Goal: Task Accomplishment & Management: Manage account settings

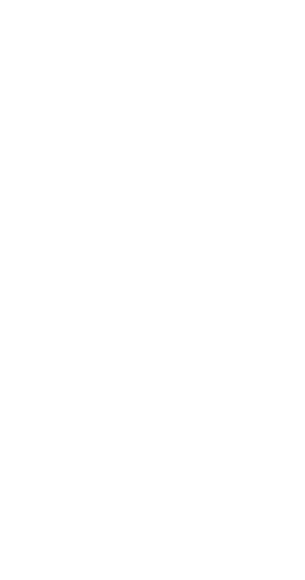
scroll to position [16, 0]
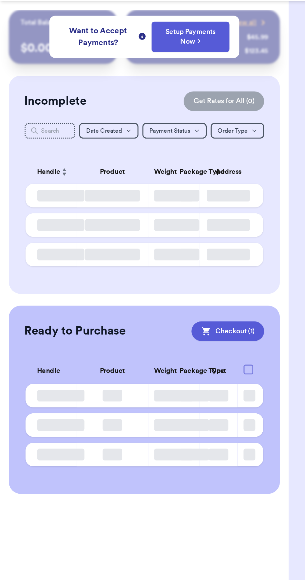
checkbox input "true"
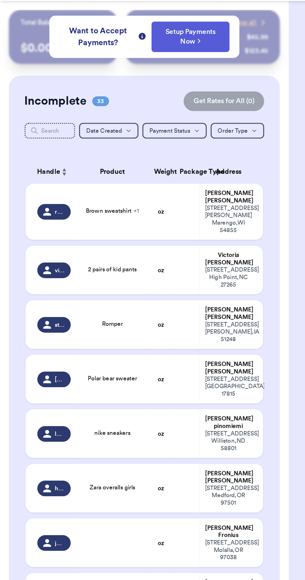
click at [112, 148] on td at bounding box center [118, 165] width 16 height 35
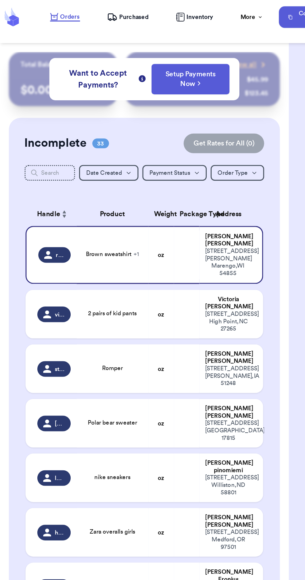
scroll to position [0, 0]
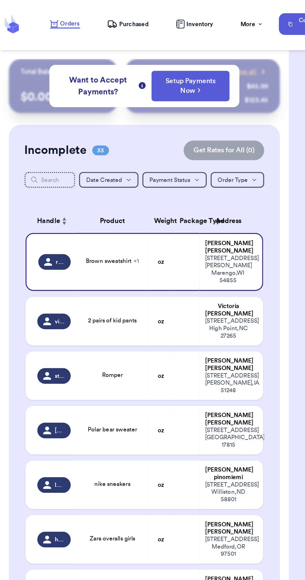
click at [86, 163] on span "+ 1" at bounding box center [86, 165] width 3 height 4
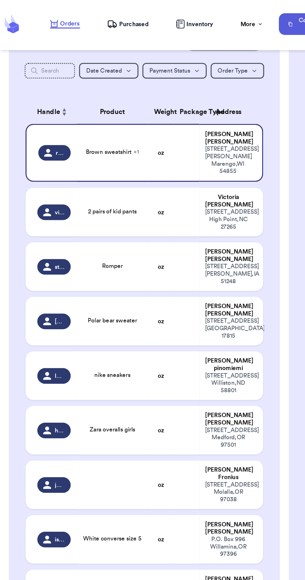
scroll to position [64, 0]
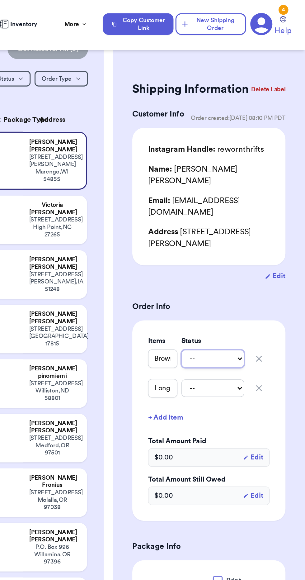
click at [258, 222] on select "-- Paid Owes" at bounding box center [247, 227] width 40 height 11
click at [137, 59] on div at bounding box center [92, 58] width 152 height 5
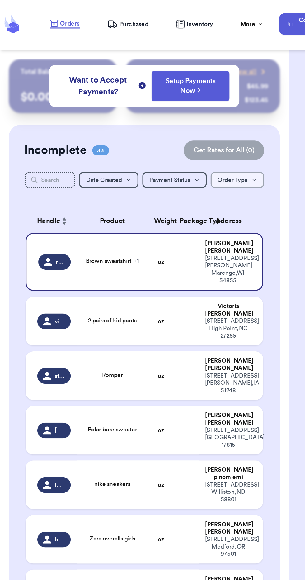
click at [161, 114] on icon "button" at bounding box center [161, 114] width 4 height 4
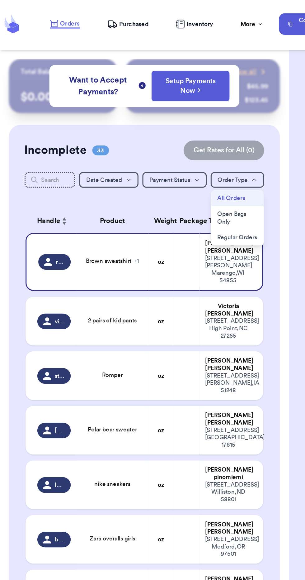
click at [158, 135] on button "Open Bags Only" at bounding box center [150, 137] width 33 height 15
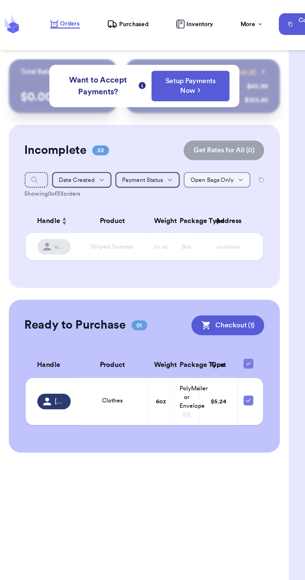
click at [152, 114] on icon "button" at bounding box center [153, 114] width 4 height 4
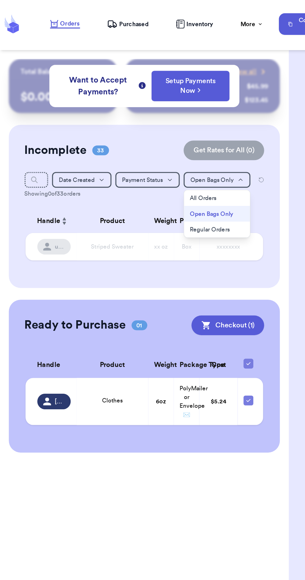
click at [148, 122] on button "All Orders" at bounding box center [138, 125] width 42 height 10
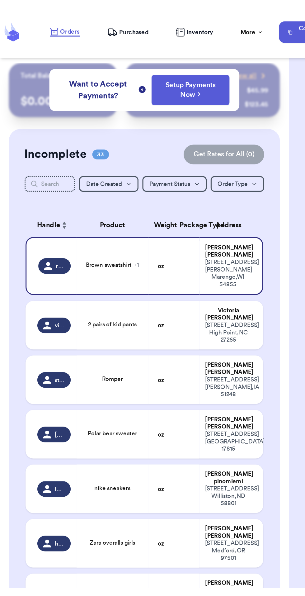
scroll to position [5, 0]
